Goal: Task Accomplishment & Management: Use online tool/utility

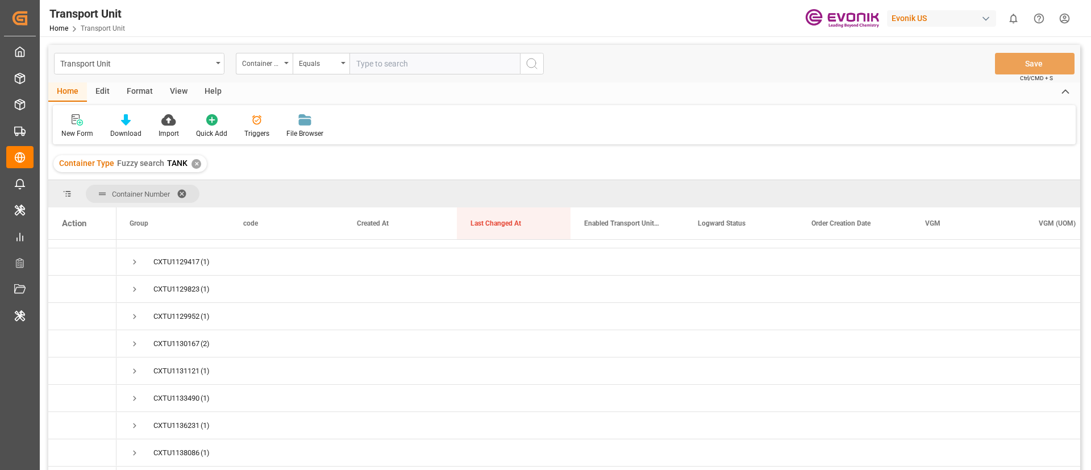
scroll to position [799, 0]
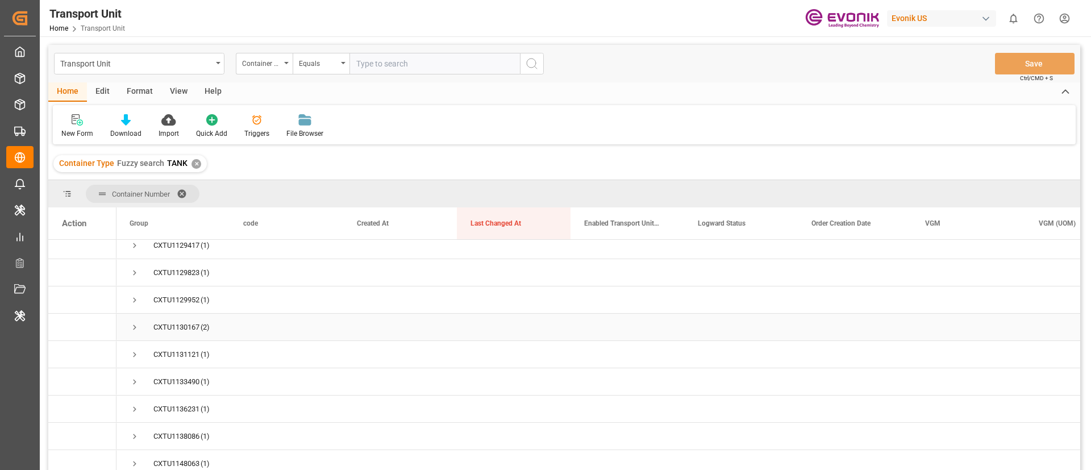
click at [177, 321] on div "CXTU1130167" at bounding box center [176, 327] width 46 height 26
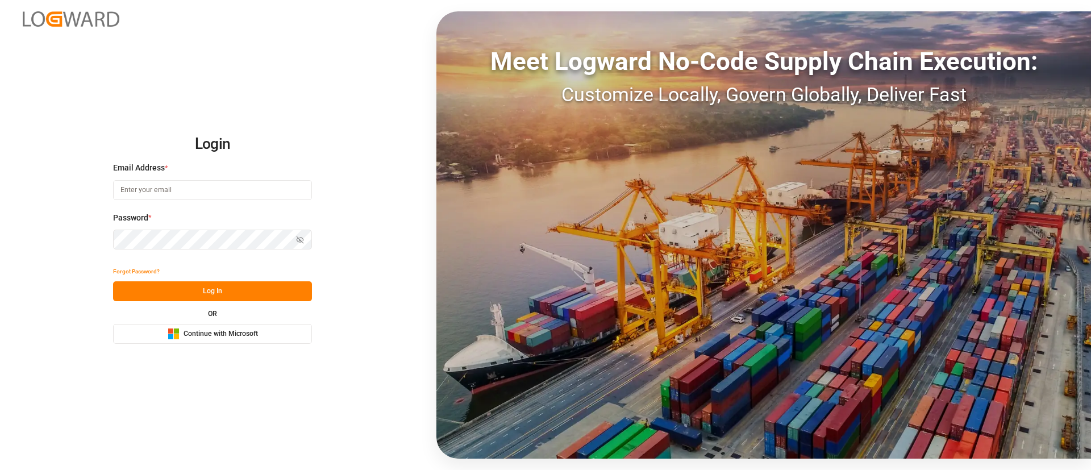
click at [223, 340] on button "Microsoft Logo Continue with Microsoft" at bounding box center [212, 334] width 199 height 20
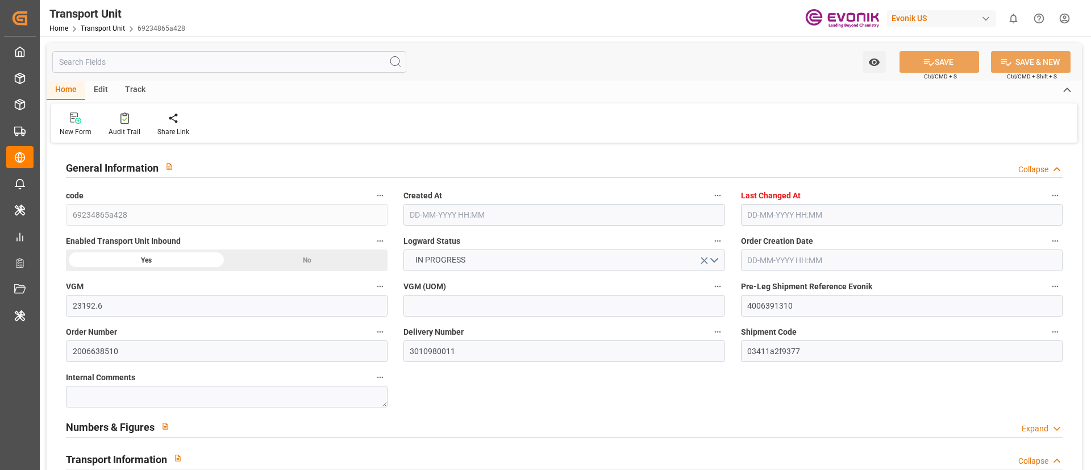
type input "23192.6"
type input "Maersk"
type input "Maersk Line AS"
type input "USJAX"
type input "BRRIO"
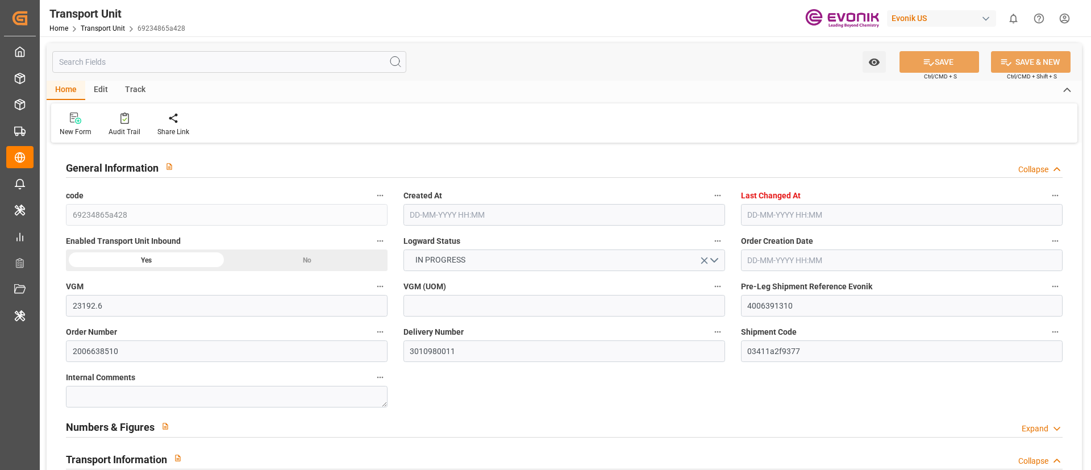
type input "9283186"
type input "9283239"
type input "USJAX"
type input "BRRIO"
type input "9283186"
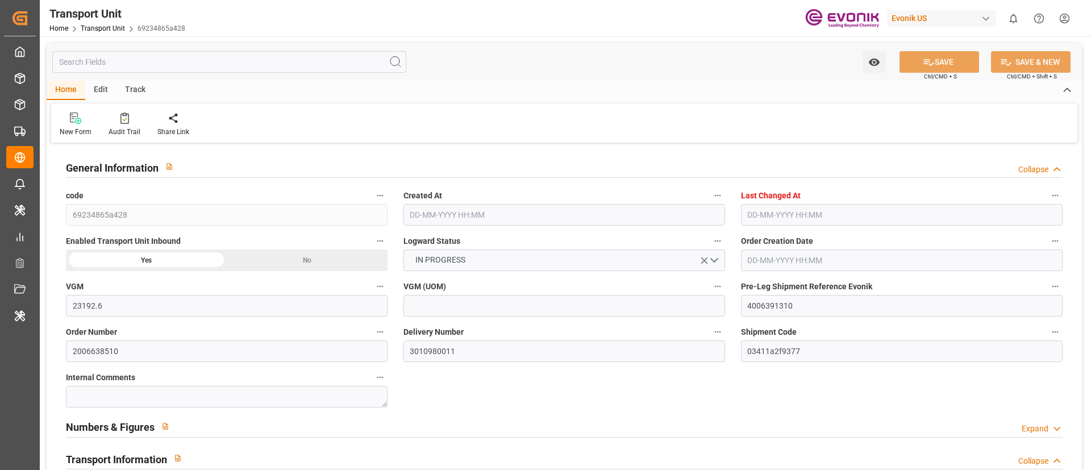
type input "35788.409"
type input "04-10-2024 19:21"
type input "22-08-2025 06:39"
type input "29-12-2024"
type input "04-12-2024 13:18"
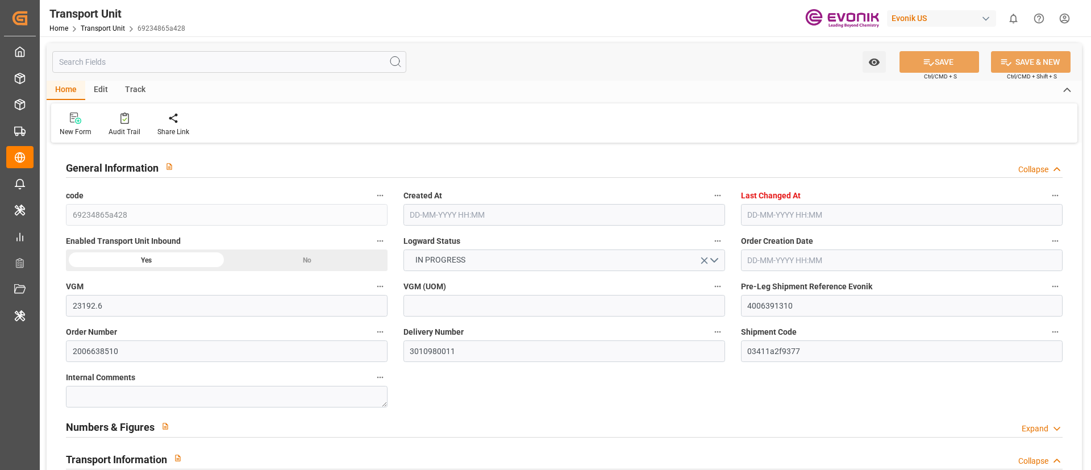
type input "27-11-2024 14:44"
type input "29-11-2024"
type input "04-12-2024 13:46"
type input "18-12-2024 00:00"
type input "01-11-2024 15:15"
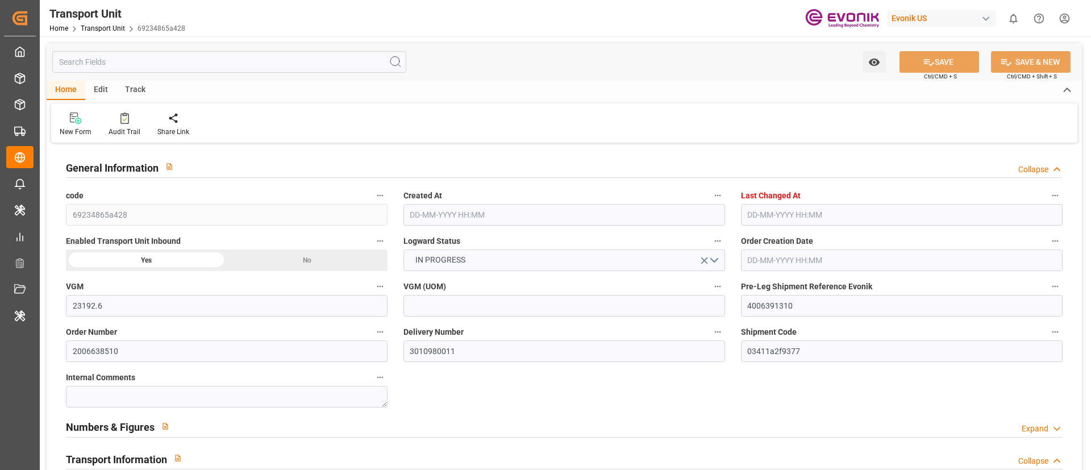
type input "18-12-2024 20:47"
type input "13-01-2025 00:00"
type input "27-11-2024 15:30"
type input "13-01-2025 00:30"
type input "17-01-2025 05:30"
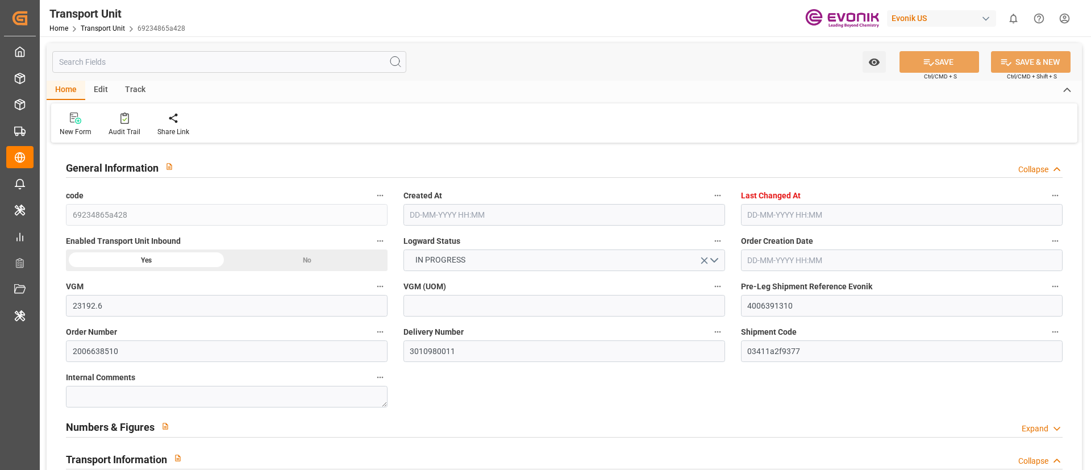
type input "17-01-2025 15:38"
type input "21-01-2025 13:16"
type input "28-11-2024 00:00"
type input "18-12-2024"
type input "29-11-2024 00:57"
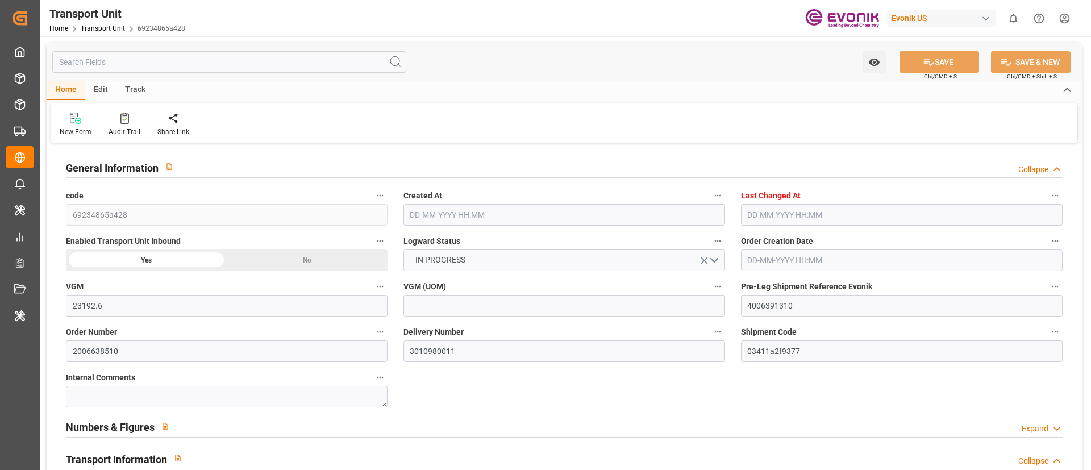
type input "18-12-2024 18:47"
type input "18-12-2024 21:19"
type input "13-01-2025 00:20"
type input "13-01-2025 02:30"
click at [105, 27] on link "Transport Unit" at bounding box center [103, 28] width 44 height 8
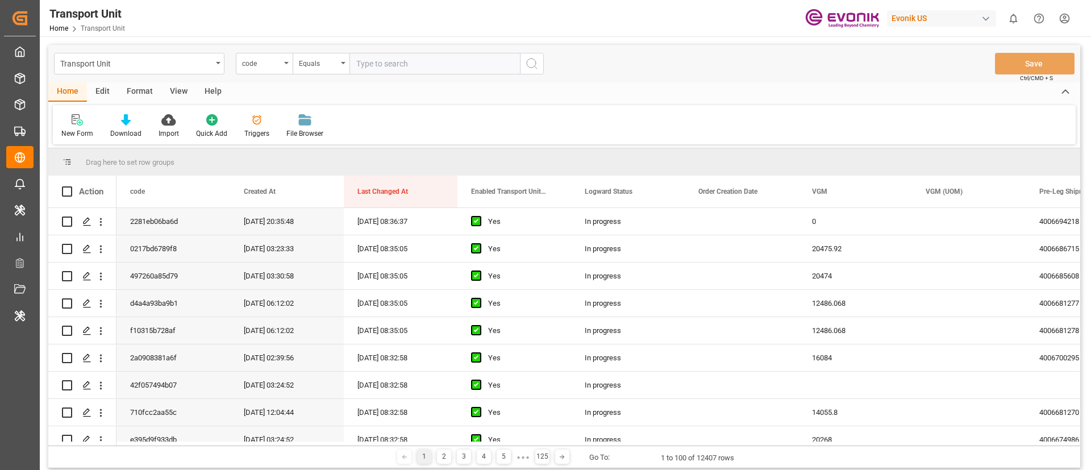
click at [144, 93] on div "Format" at bounding box center [139, 91] width 43 height 19
click at [81, 126] on div "Filter Rows" at bounding box center [78, 126] width 51 height 25
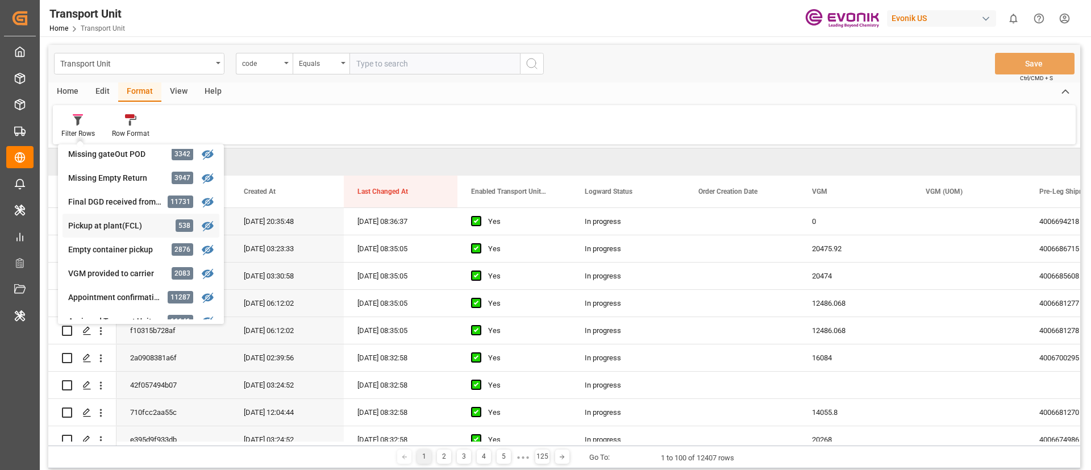
scroll to position [256, 0]
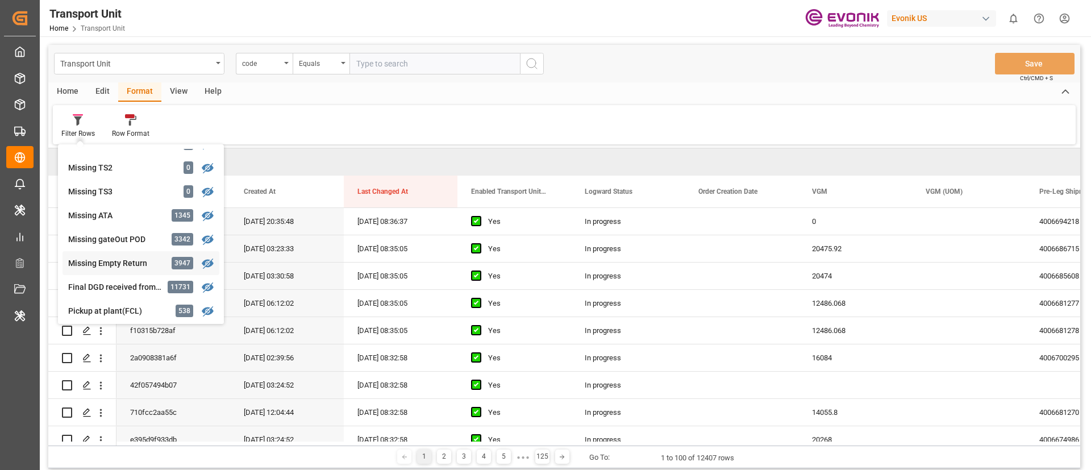
click at [110, 265] on div "Missing Empty Return" at bounding box center [117, 263] width 99 height 12
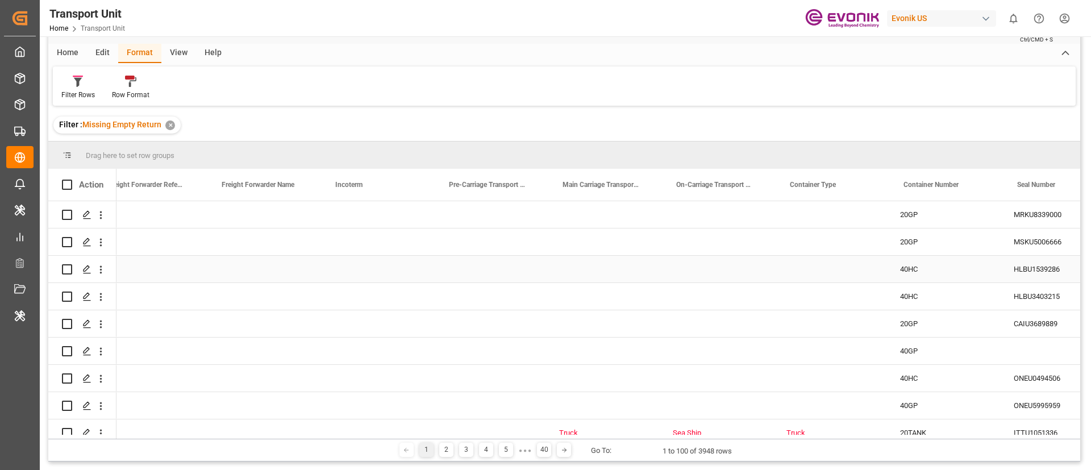
scroll to position [0, 2355]
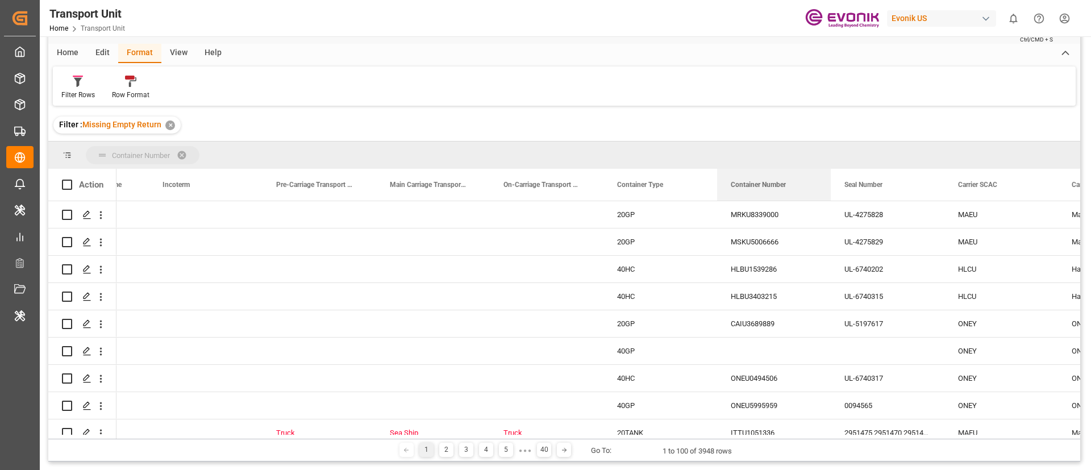
drag, startPoint x: 757, startPoint y: 189, endPoint x: 702, endPoint y: 154, distance: 64.6
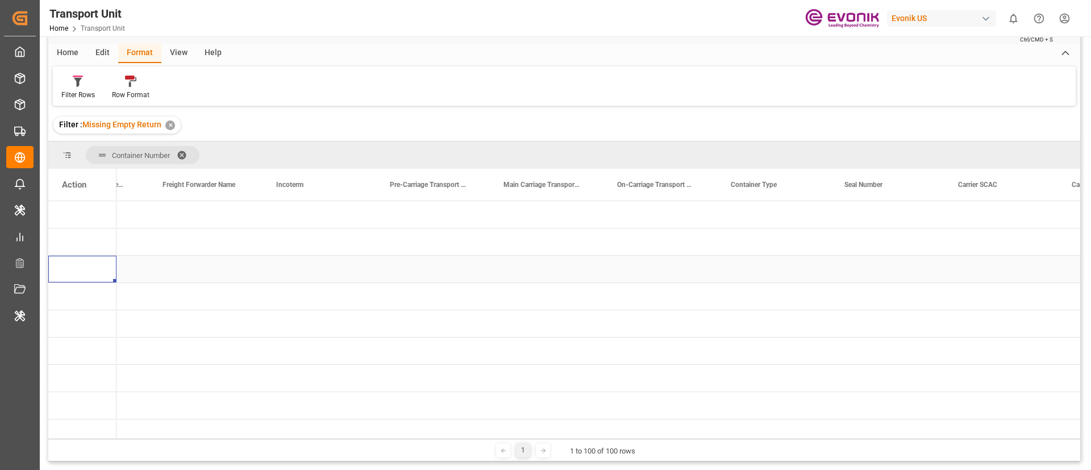
click at [76, 262] on div "Press SPACE to select this row." at bounding box center [82, 269] width 68 height 27
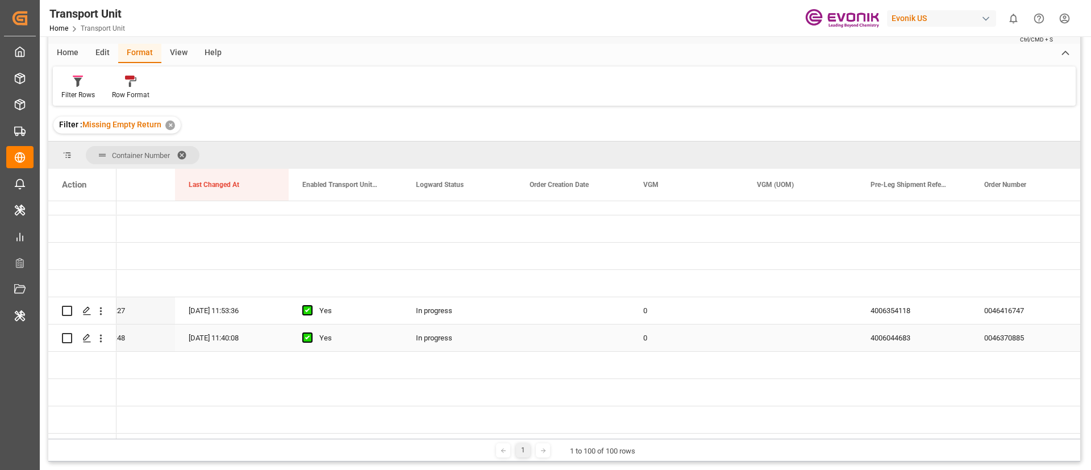
scroll to position [0, 283]
